Goal: Transaction & Acquisition: Purchase product/service

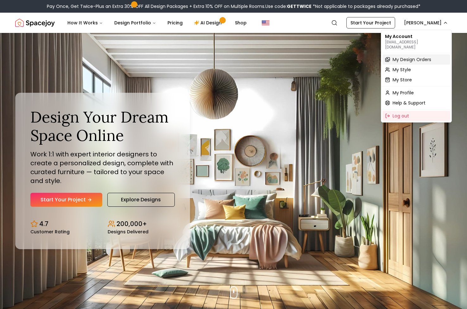
click at [421, 56] on span "My Design Orders" at bounding box center [412, 59] width 39 height 6
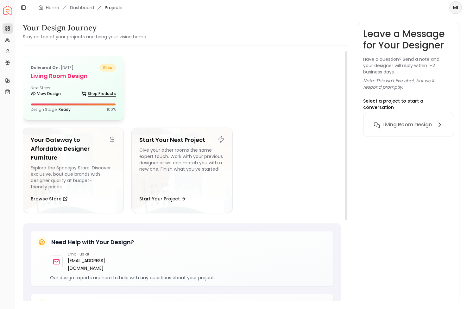
click at [93, 91] on link "Shop Products" at bounding box center [98, 93] width 35 height 9
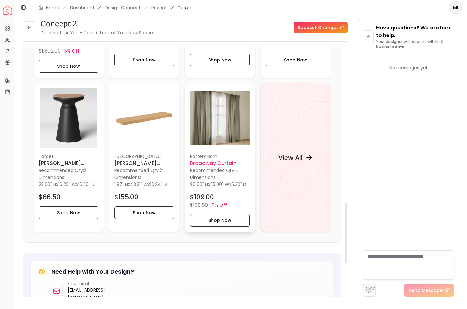
scroll to position [640, 0]
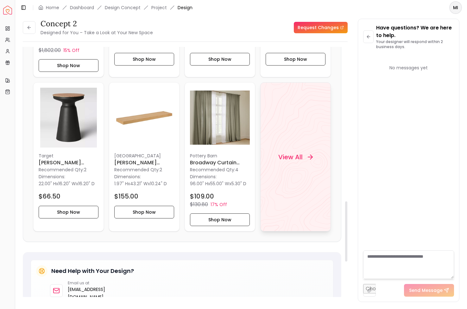
click at [288, 166] on div "View All" at bounding box center [296, 156] width 50 height 19
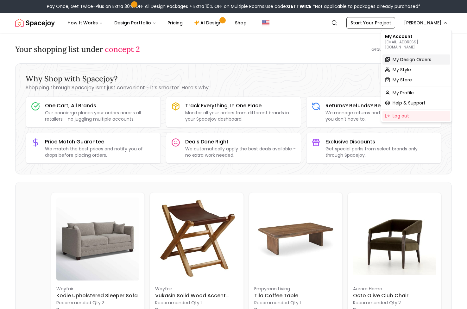
click at [414, 54] on div "My Design Orders" at bounding box center [417, 59] width 68 height 10
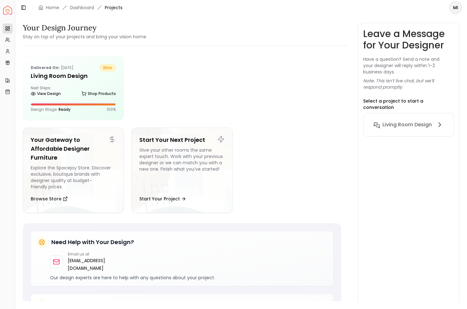
click at [416, 125] on div "Living Room design" at bounding box center [408, 124] width 91 height 23
click at [416, 121] on h6 "Living Room design" at bounding box center [407, 125] width 49 height 8
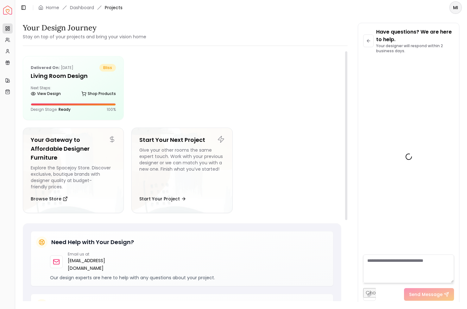
scroll to position [547, 0]
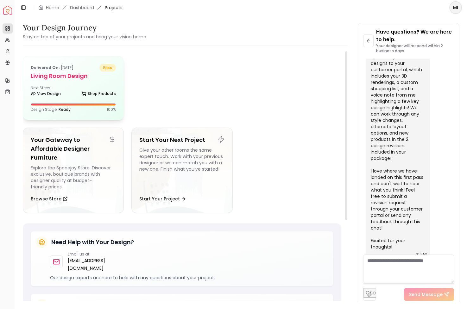
click at [81, 80] on h5 "Living Room design" at bounding box center [73, 76] width 85 height 9
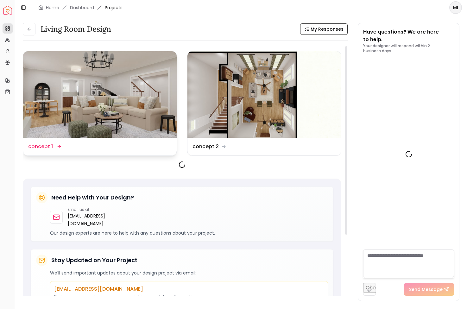
click at [113, 95] on img at bounding box center [100, 94] width 154 height 86
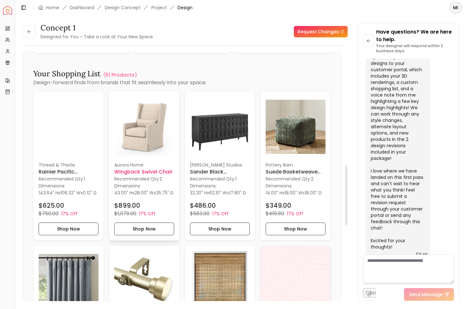
scroll to position [473, 0]
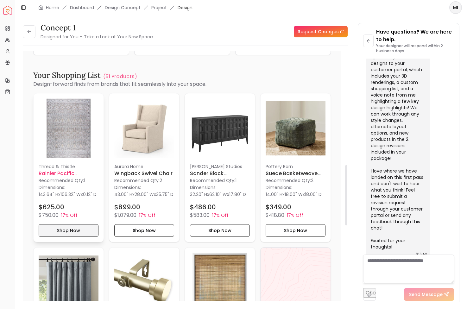
click at [74, 236] on button "Shop Now" at bounding box center [69, 230] width 60 height 13
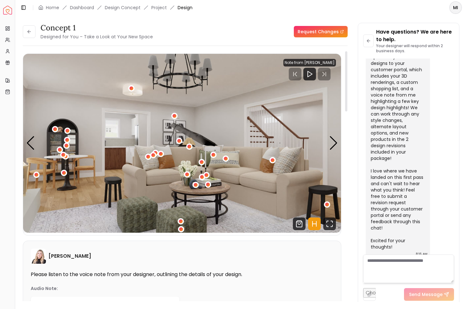
scroll to position [0, 0]
click at [29, 35] on button at bounding box center [29, 31] width 13 height 13
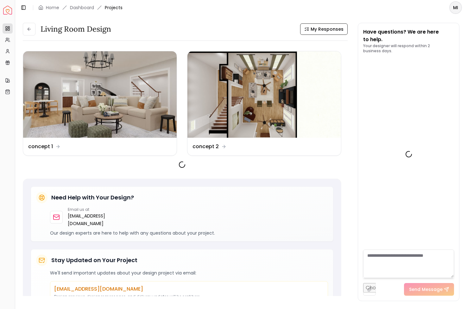
scroll to position [552, 0]
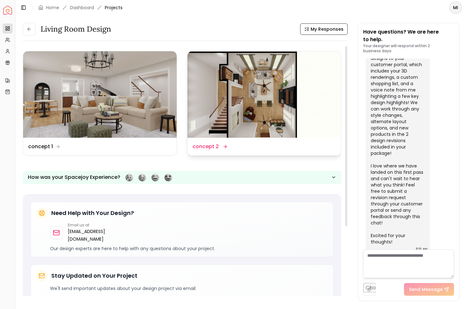
click at [234, 71] on img at bounding box center [265, 94] width 154 height 86
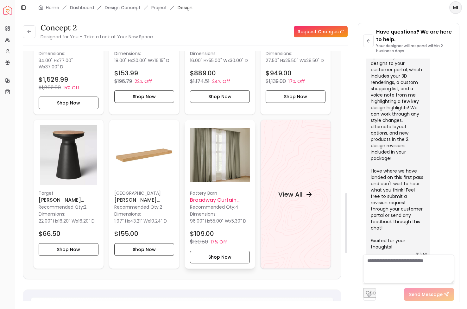
scroll to position [609, 0]
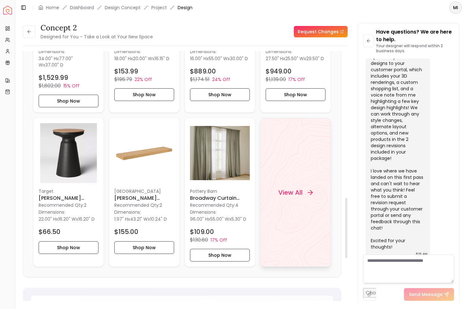
click at [294, 194] on h4 "View All" at bounding box center [290, 192] width 24 height 9
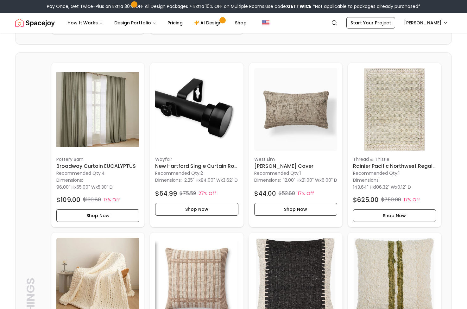
scroll to position [662, 0]
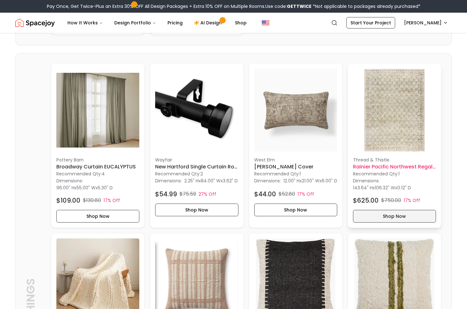
click at [390, 213] on button "Shop Now" at bounding box center [394, 216] width 83 height 13
